Goal: Transaction & Acquisition: Download file/media

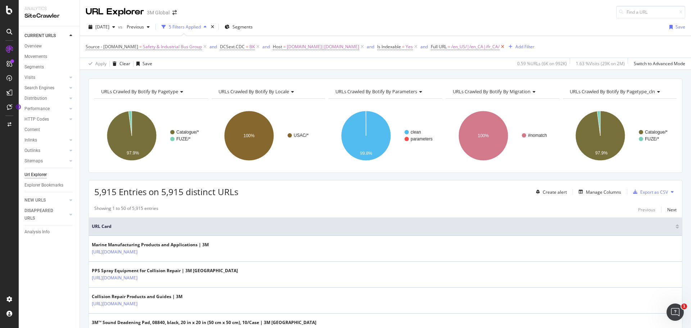
click at [499, 46] on icon at bounding box center [502, 46] width 6 height 7
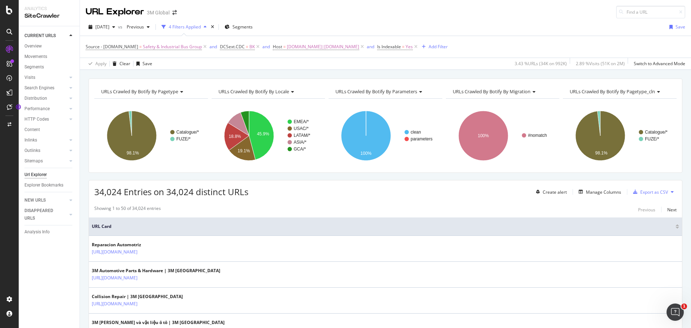
click at [307, 20] on div "[DATE] vs Previous 4 Filters Applied Segments Save Source - [DOMAIN_NAME] = Saf…" at bounding box center [385, 43] width 611 height 51
click at [337, 47] on span "[DOMAIN_NAME]|[DOMAIN_NAME]" at bounding box center [323, 47] width 72 height 10
click at [314, 76] on input "[DOMAIN_NAME]|[DOMAIN_NAME]" at bounding box center [312, 77] width 68 height 12
paste input "[DOMAIN_NAME]|[DOMAIN_NAME]|[DOMAIN_NAME]|[DOMAIN_NAME]|[DOMAIN_NAME]|[DOMAIN_N…"
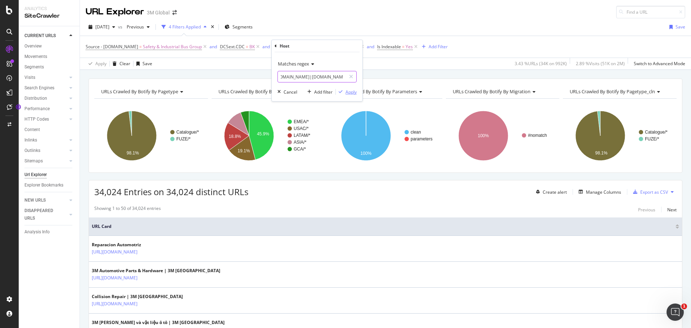
type input "[DOMAIN_NAME]|[DOMAIN_NAME]|[DOMAIN_NAME]|[DOMAIN_NAME]|[DOMAIN_NAME]|[DOMAIN_N…"
click at [350, 90] on div "Apply" at bounding box center [350, 92] width 11 height 6
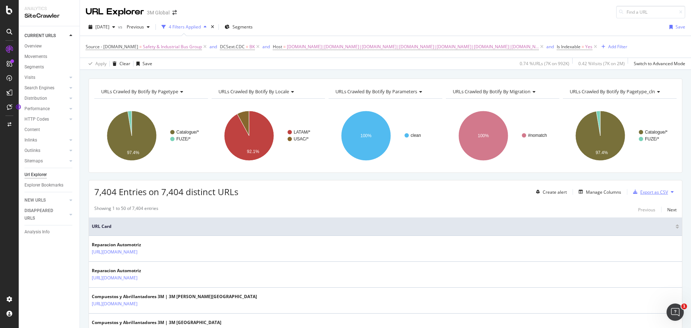
click at [646, 194] on div "Export as CSV" at bounding box center [654, 192] width 28 height 6
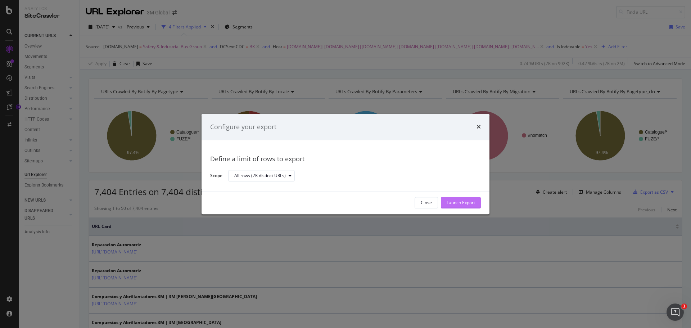
click at [466, 203] on div "Launch Export" at bounding box center [461, 203] width 28 height 6
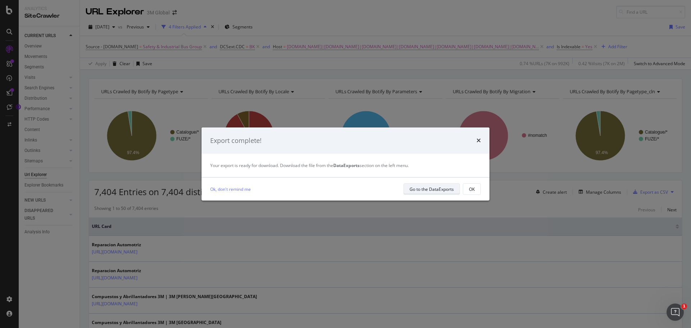
click at [443, 190] on div "Go to the DataExports" at bounding box center [432, 189] width 44 height 6
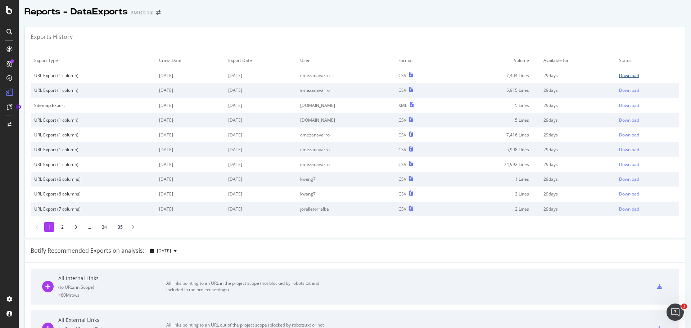
click at [621, 77] on div "Download" at bounding box center [629, 75] width 20 height 6
